Goal: Task Accomplishment & Management: Manage account settings

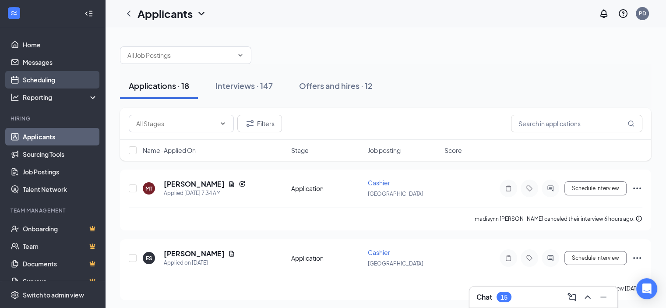
click at [30, 78] on link "Scheduling" at bounding box center [60, 80] width 75 height 18
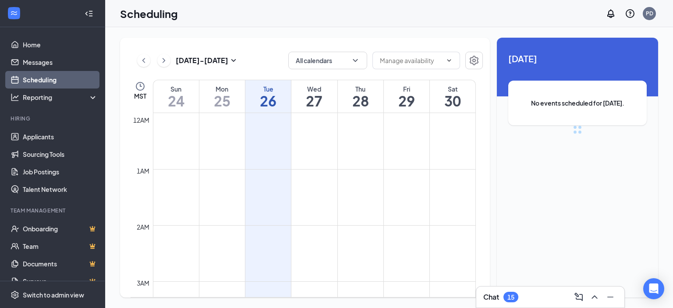
scroll to position [431, 0]
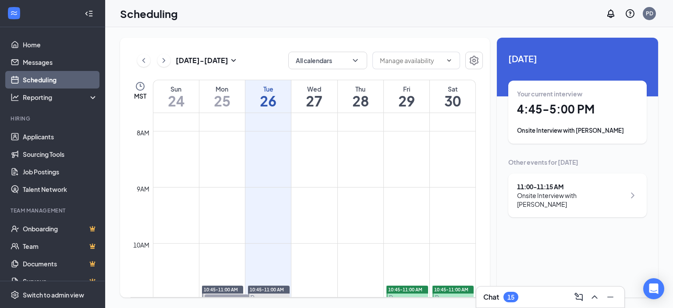
click at [594, 131] on div "Onsite Interview with [PERSON_NAME]" at bounding box center [577, 130] width 121 height 9
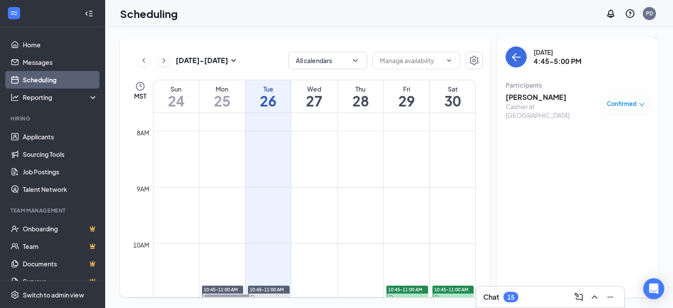
click at [533, 96] on h3 "[PERSON_NAME]" at bounding box center [551, 97] width 92 height 10
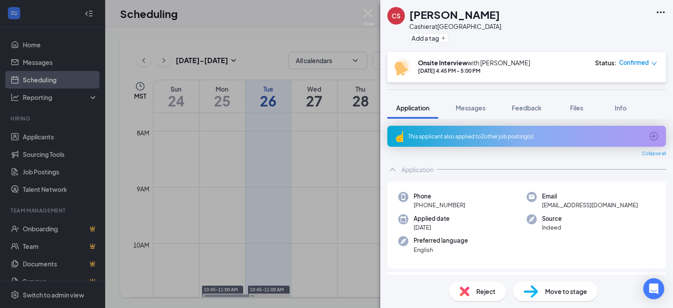
click at [484, 134] on div "This applicant also applied to 2 other job posting(s)" at bounding box center [525, 136] width 235 height 7
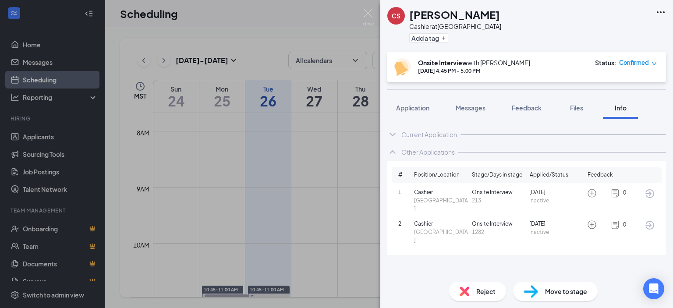
click at [391, 151] on icon "ChevronUp" at bounding box center [392, 152] width 11 height 11
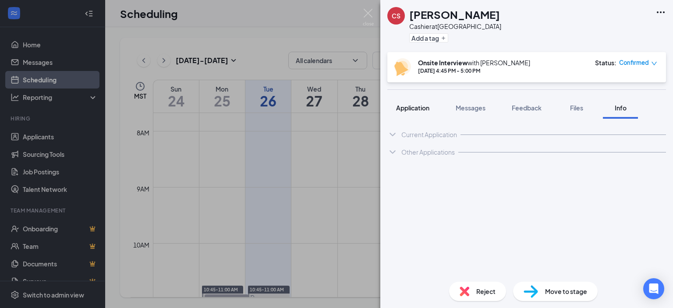
click at [418, 107] on span "Application" at bounding box center [412, 108] width 33 height 8
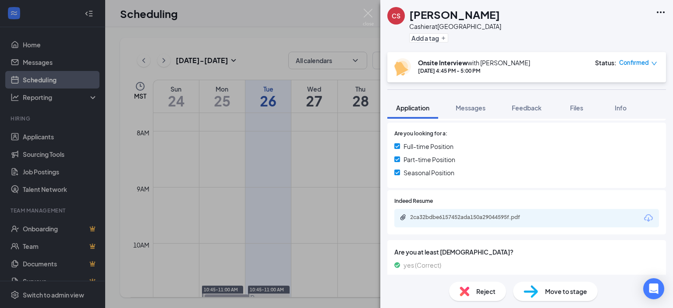
scroll to position [219, 0]
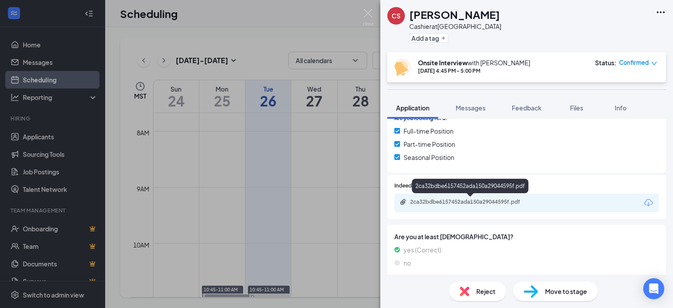
click at [461, 201] on div "2ca32bdbe6157452ada150a29044595f.pdf" at bounding box center [471, 201] width 123 height 7
click at [339, 242] on div "CS [PERSON_NAME] at [GEOGRAPHIC_DATA] Add a tag Onsite Interview with [PERSON_N…" at bounding box center [336, 154] width 673 height 308
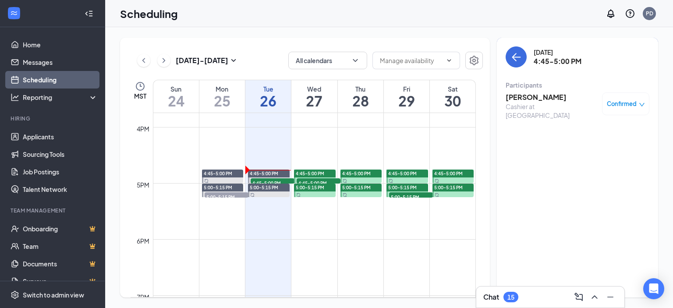
scroll to position [912, 0]
